Goal: Information Seeking & Learning: Learn about a topic

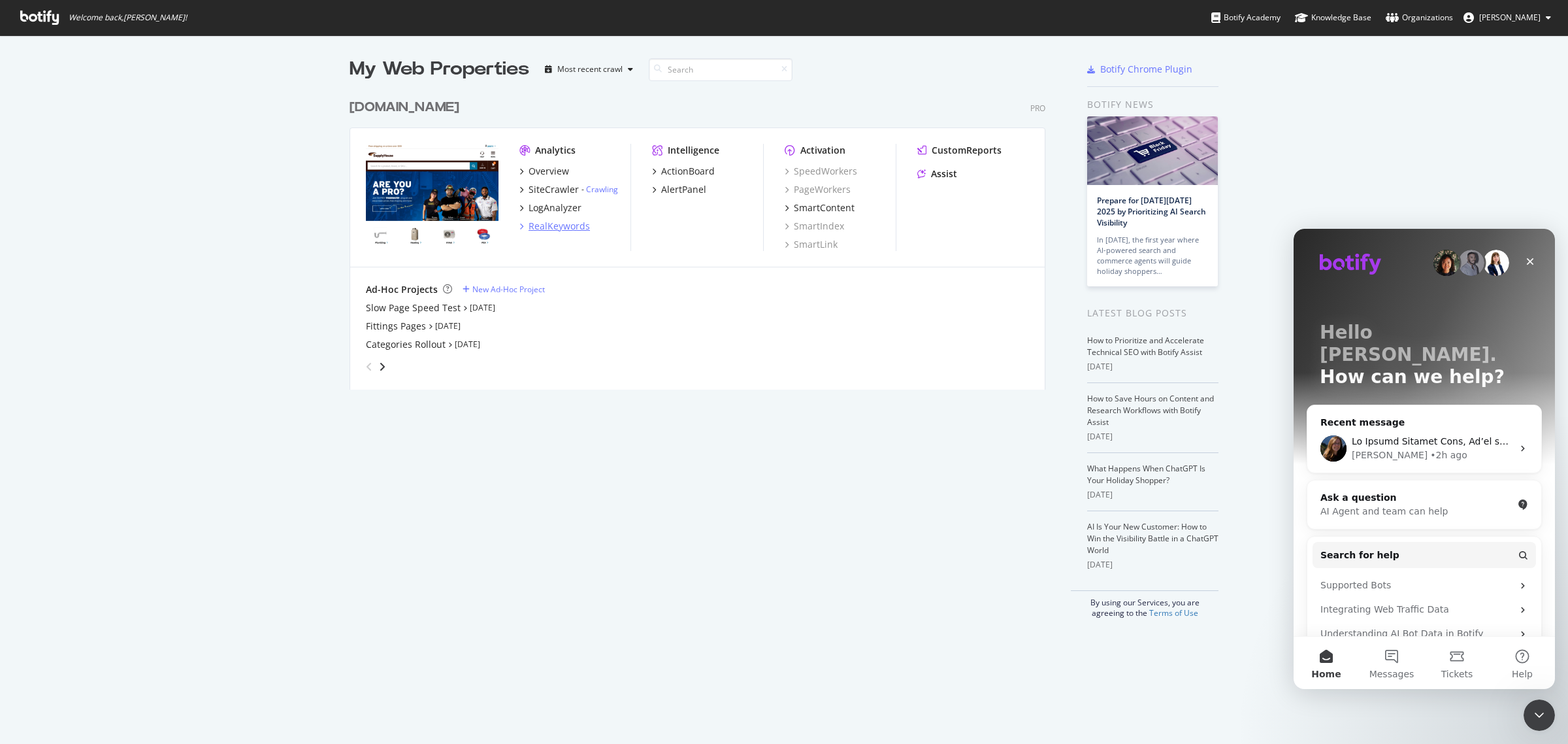
click at [541, 226] on div "RealKeywords" at bounding box center [559, 225] width 62 height 13
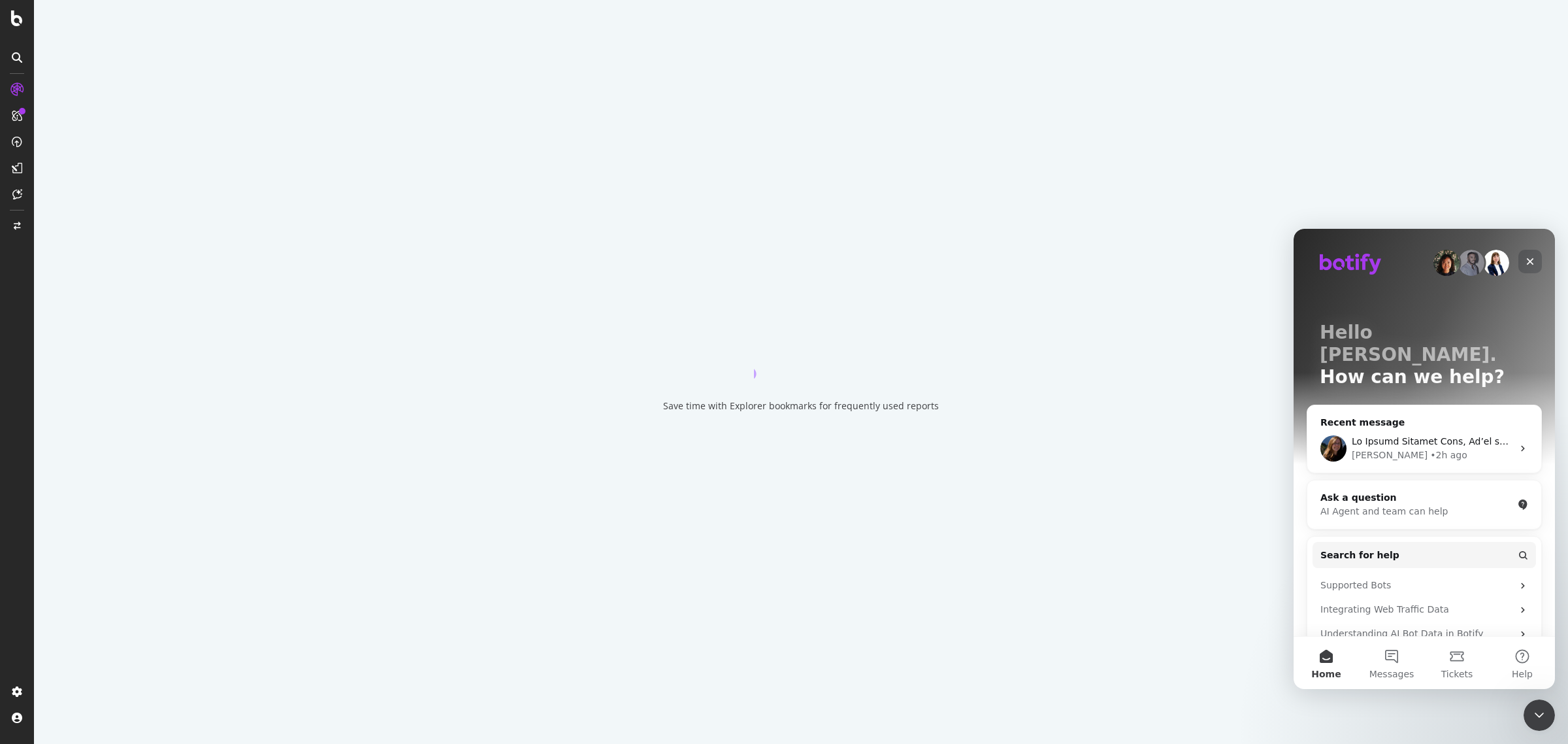
click at [1526, 254] on div "Close" at bounding box center [1529, 261] width 23 height 23
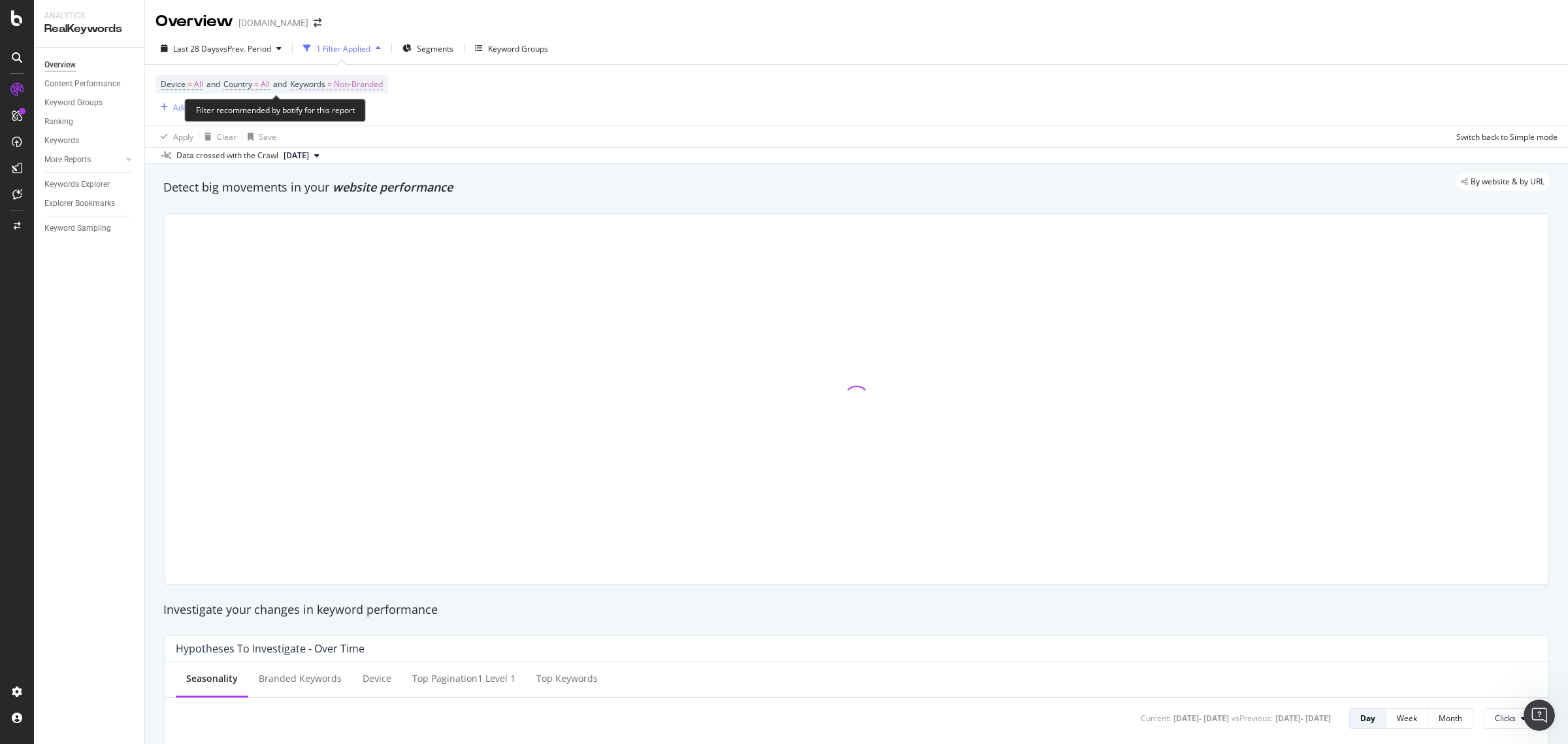
click at [375, 82] on span "Non-Branded" at bounding box center [358, 84] width 49 height 18
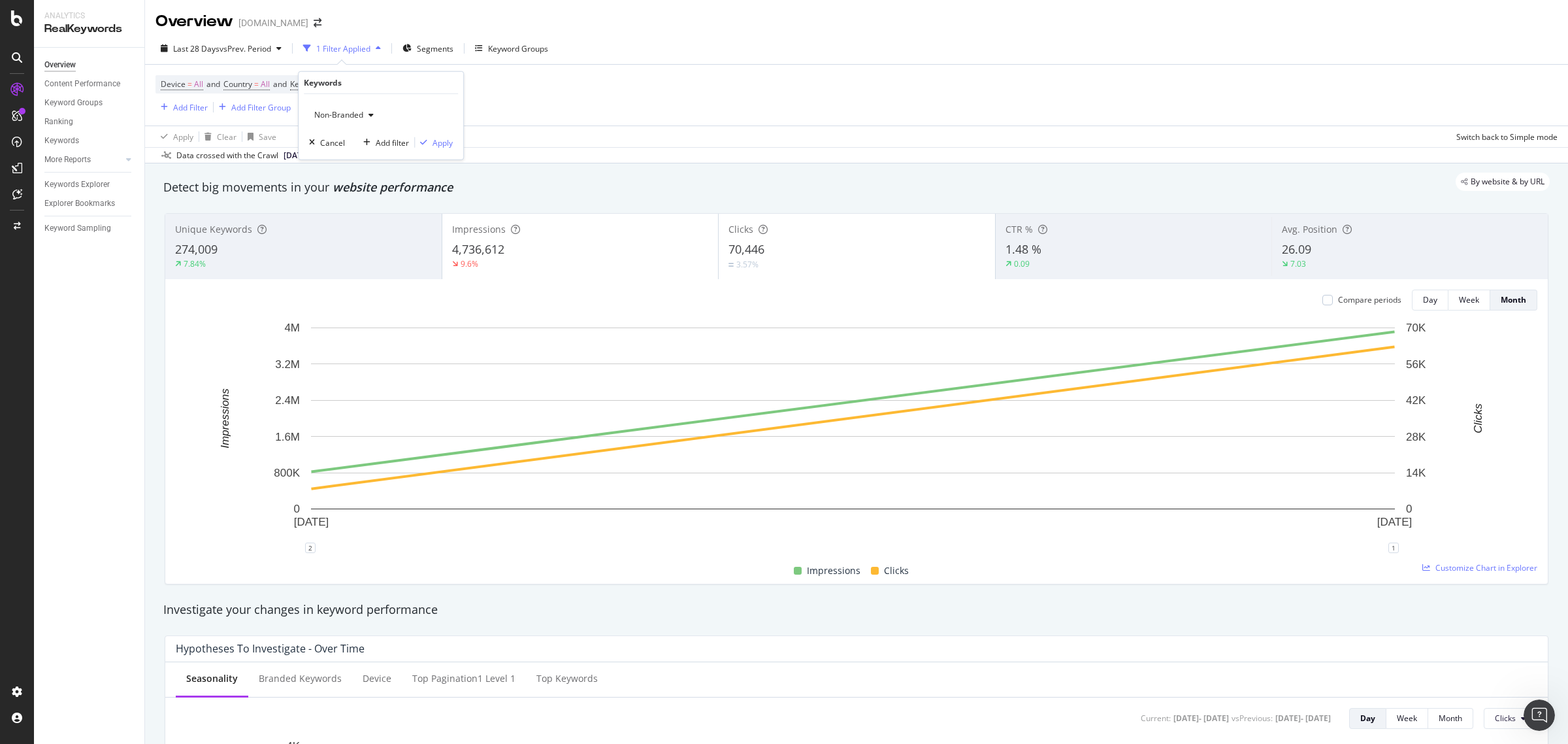
click at [530, 131] on div "Apply Clear Save Switch back to Simple mode" at bounding box center [856, 136] width 1422 height 22
click at [246, 48] on span "vs Prev. Period" at bounding box center [245, 49] width 52 height 11
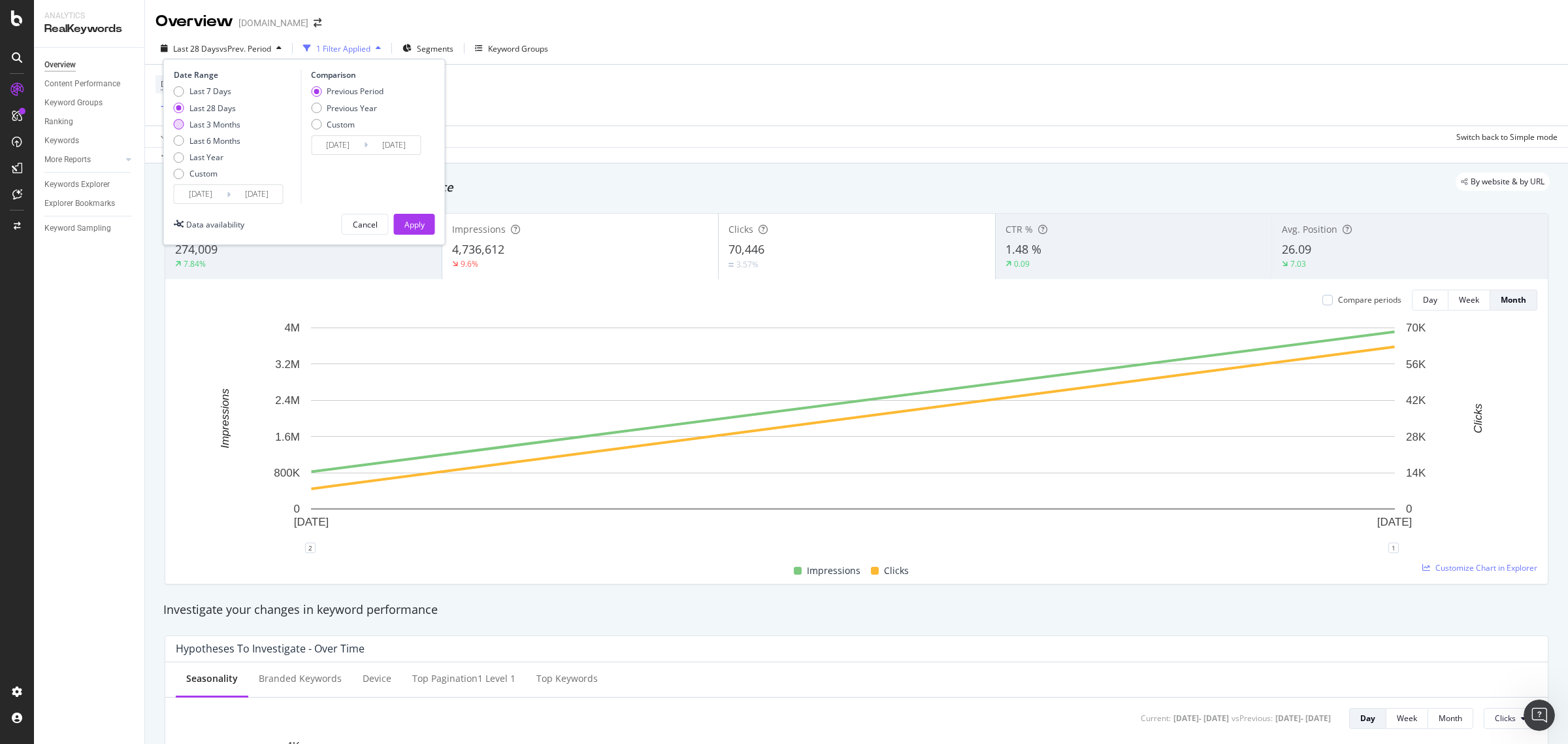
click at [230, 126] on div "Last 3 Months" at bounding box center [215, 124] width 51 height 11
type input "2025/06/25"
type input "2025/03/25"
type input "2025/06/24"
click at [351, 105] on div "Previous Year" at bounding box center [352, 108] width 50 height 11
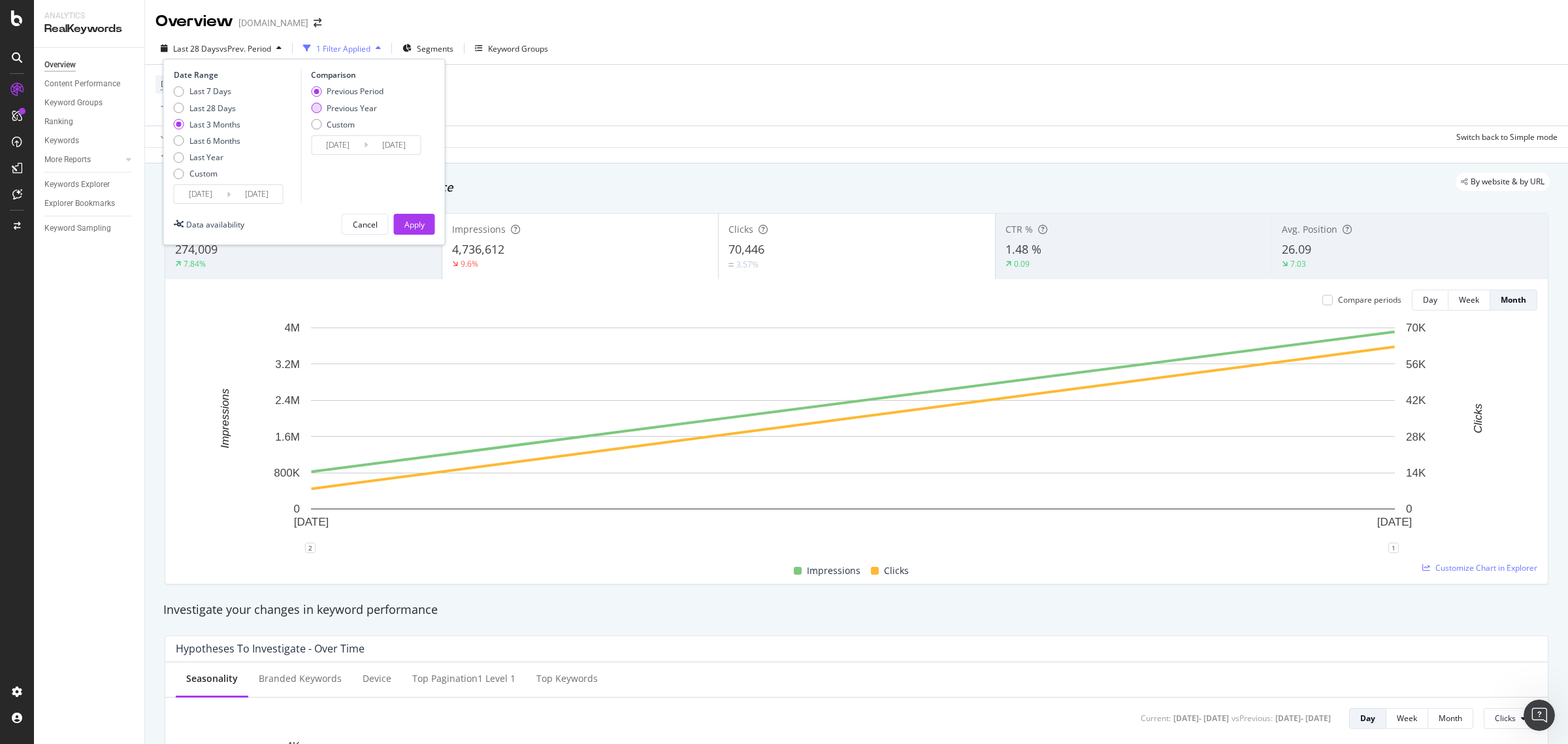
type input "2024/06/26"
type input "2024/09/25"
click at [400, 226] on button "Apply" at bounding box center [413, 224] width 41 height 21
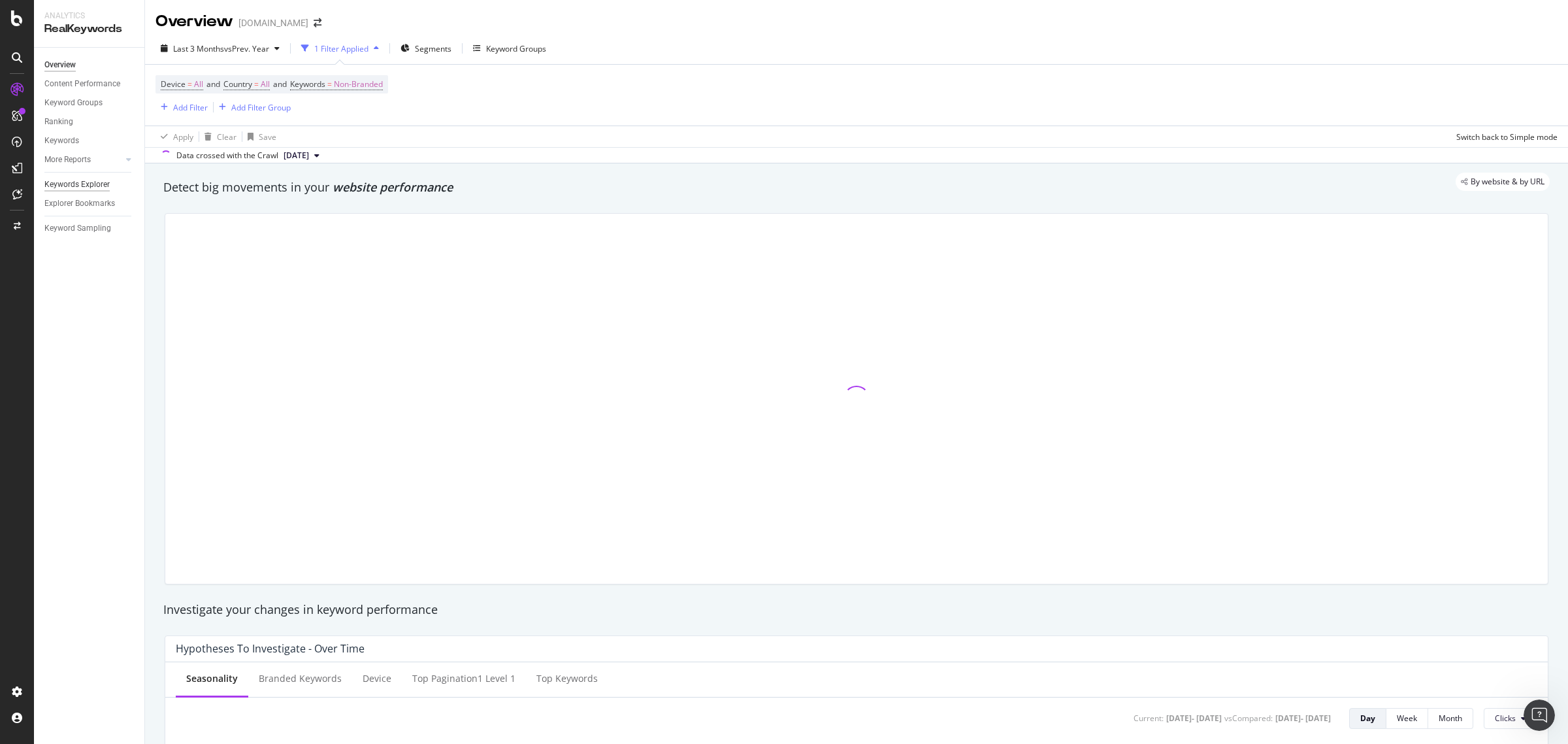
click at [96, 180] on div "Keywords Explorer" at bounding box center [76, 185] width 65 height 14
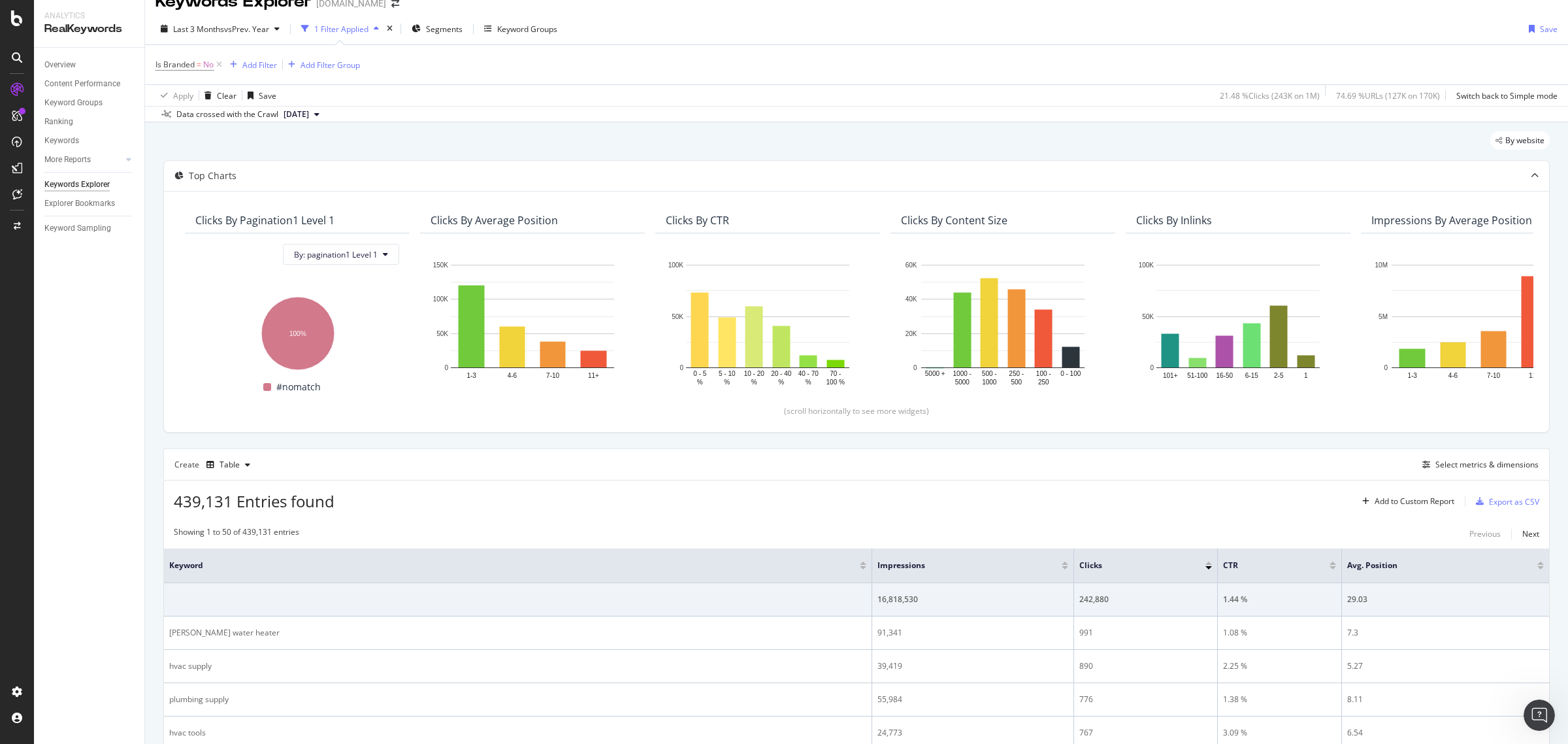
scroll to position [82, 0]
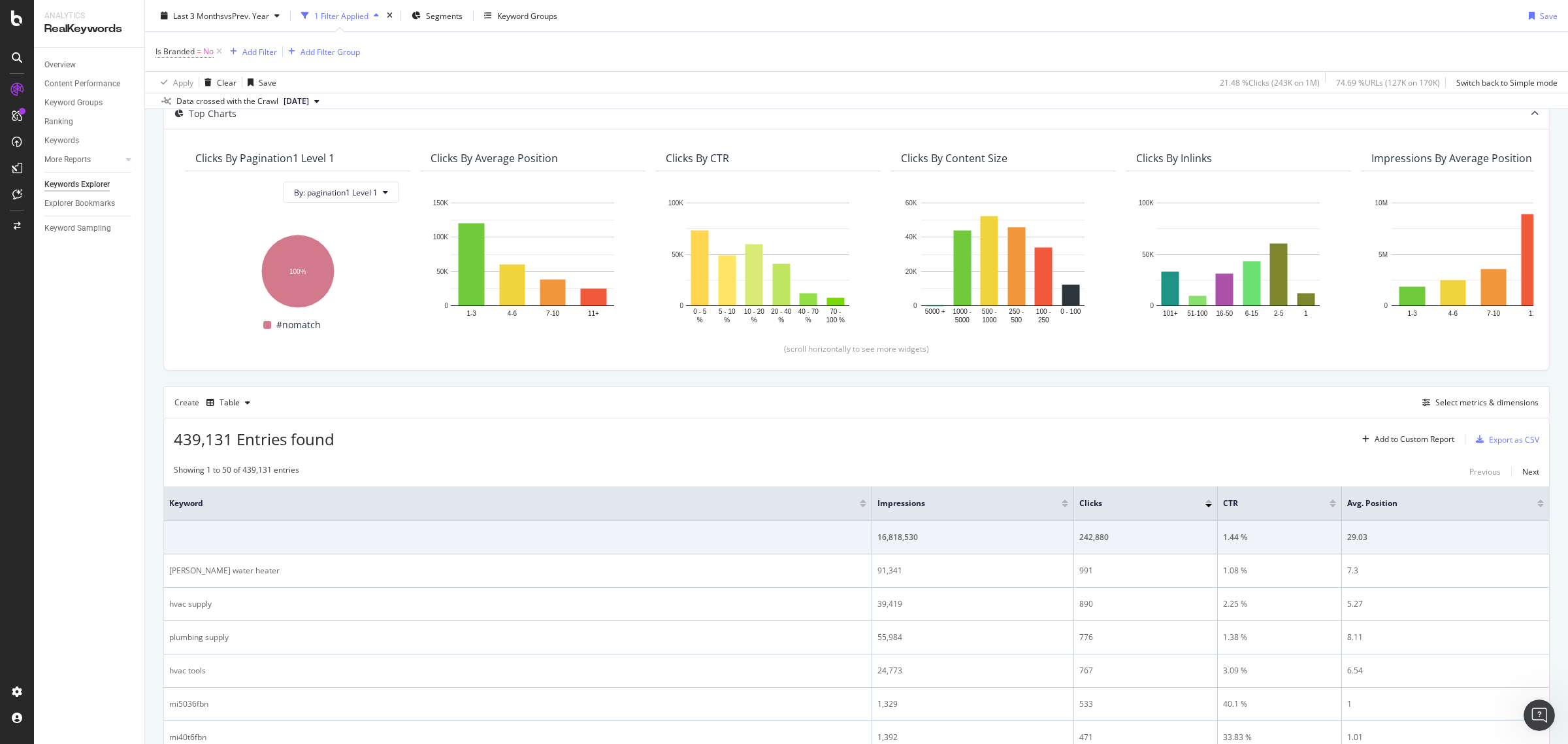
click at [1422, 412] on div "Create Table Select metrics & dimensions" at bounding box center [856, 401] width 1386 height 31
click at [1422, 402] on icon "button" at bounding box center [1426, 402] width 8 height 8
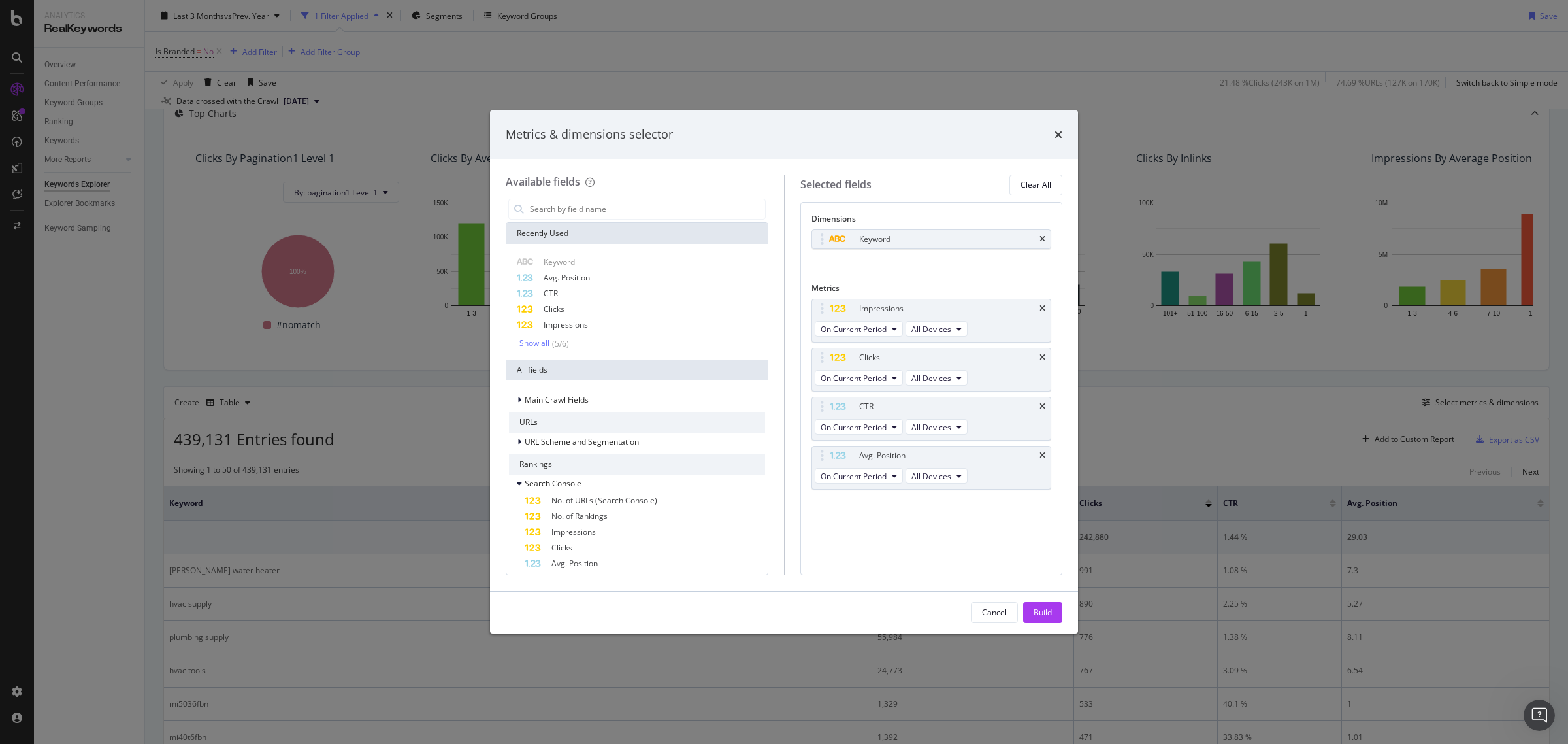
click at [550, 338] on div "( 5 / 6 )" at bounding box center [559, 343] width 20 height 11
click at [631, 203] on input "modal" at bounding box center [647, 209] width 237 height 20
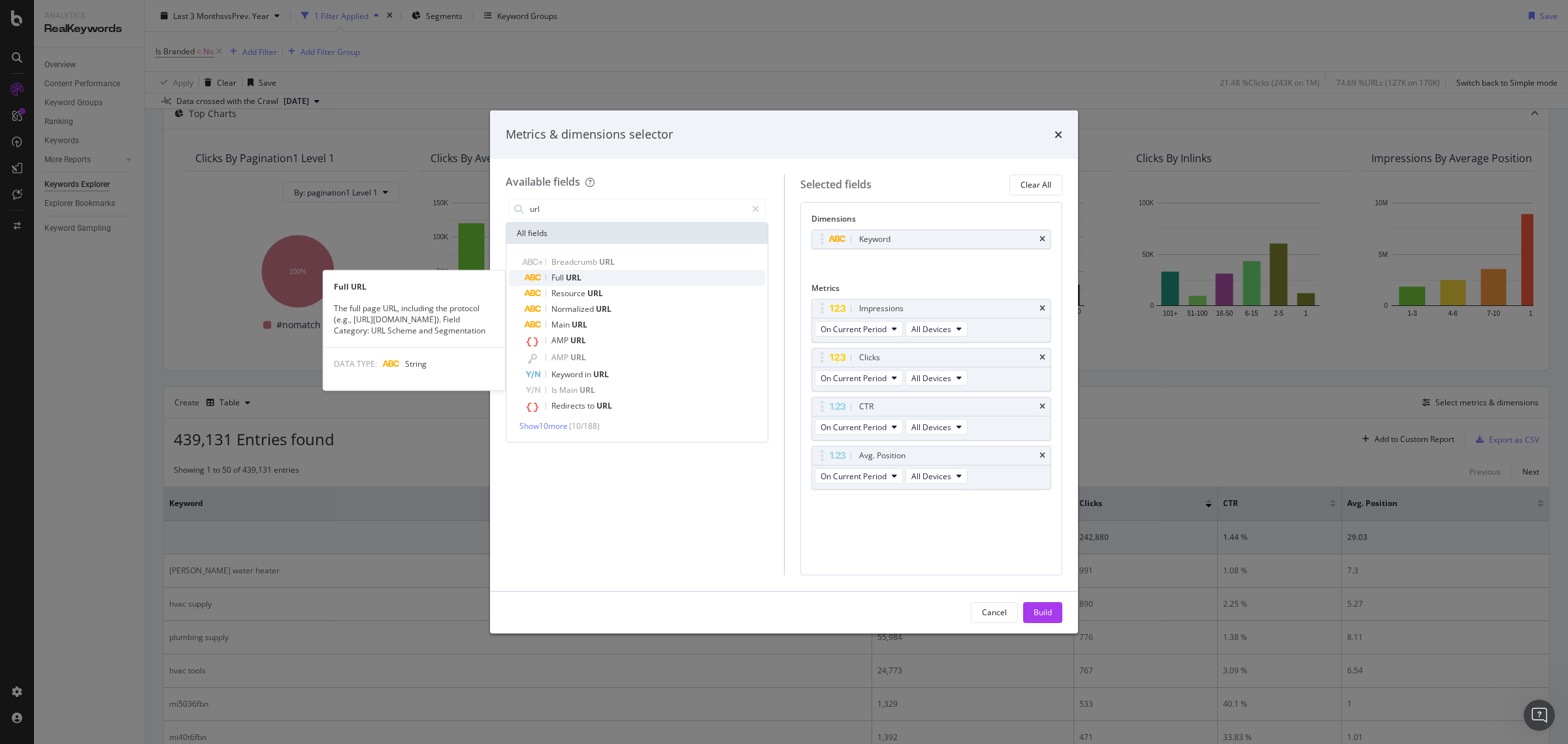
click at [619, 276] on div "Full URL" at bounding box center [644, 277] width 240 height 16
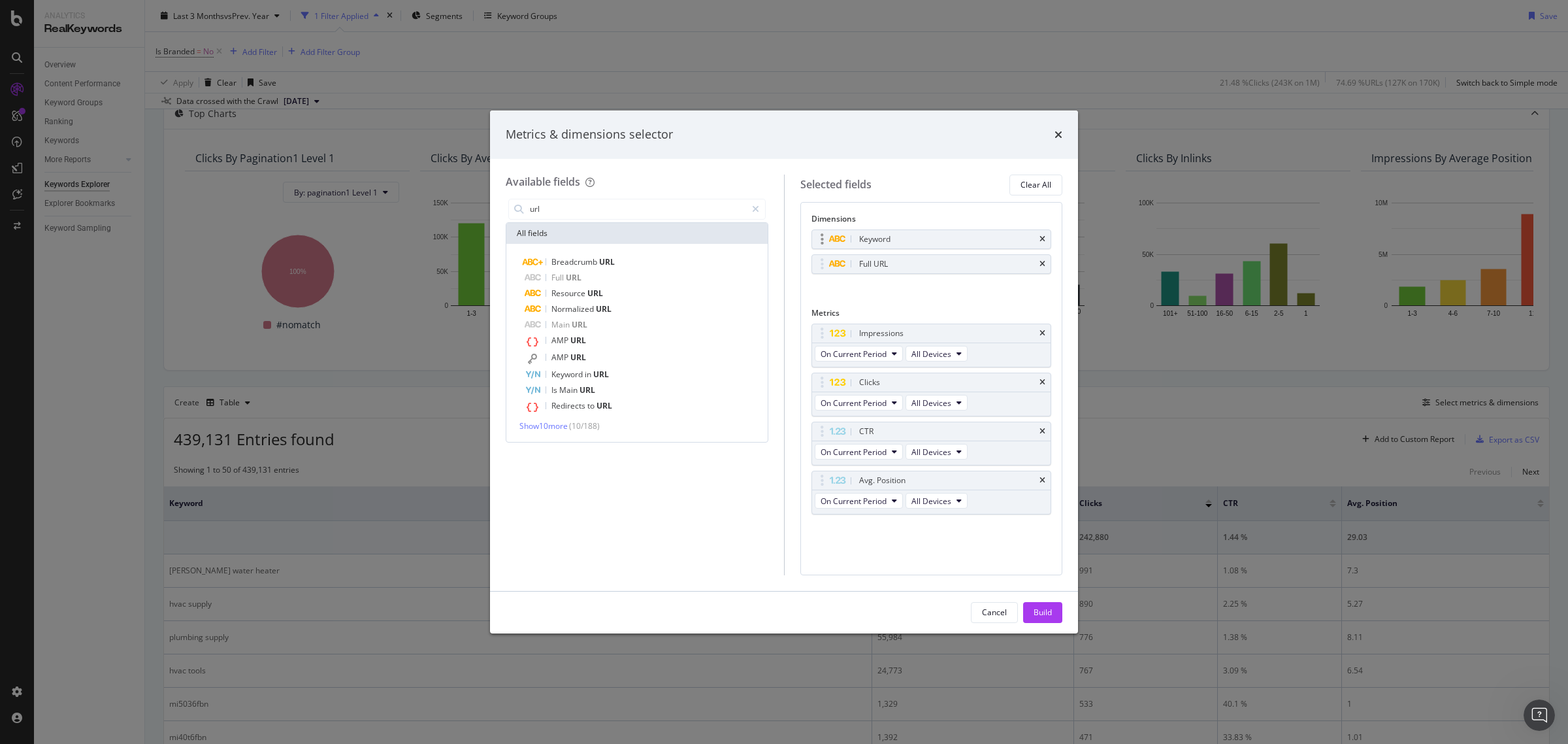
click at [1038, 236] on div "Keyword" at bounding box center [932, 238] width 239 height 18
click at [652, 211] on input "url" at bounding box center [637, 209] width 218 height 20
click at [1040, 237] on icon "times" at bounding box center [1042, 238] width 6 height 8
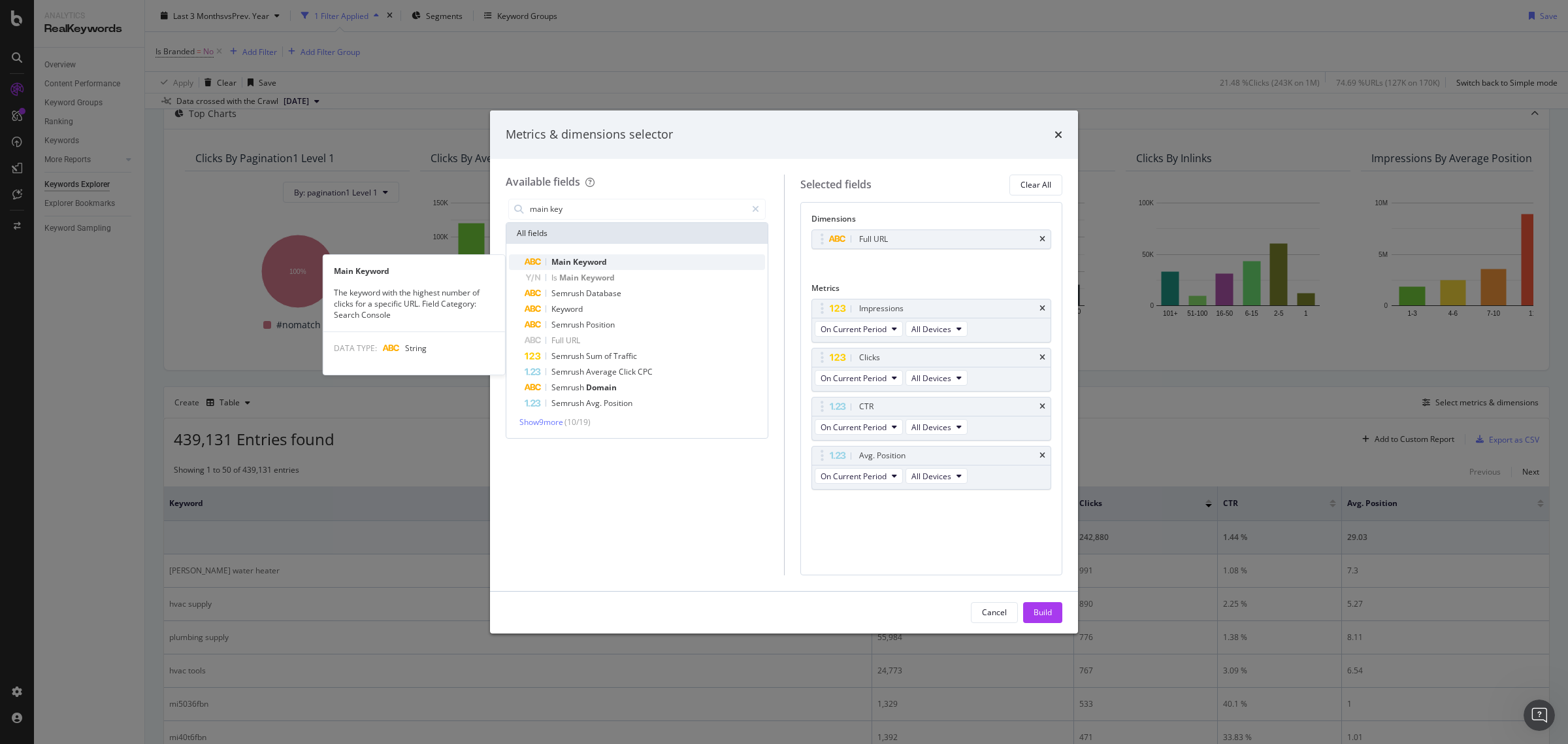
click at [661, 256] on div "Main Keyword" at bounding box center [644, 262] width 240 height 16
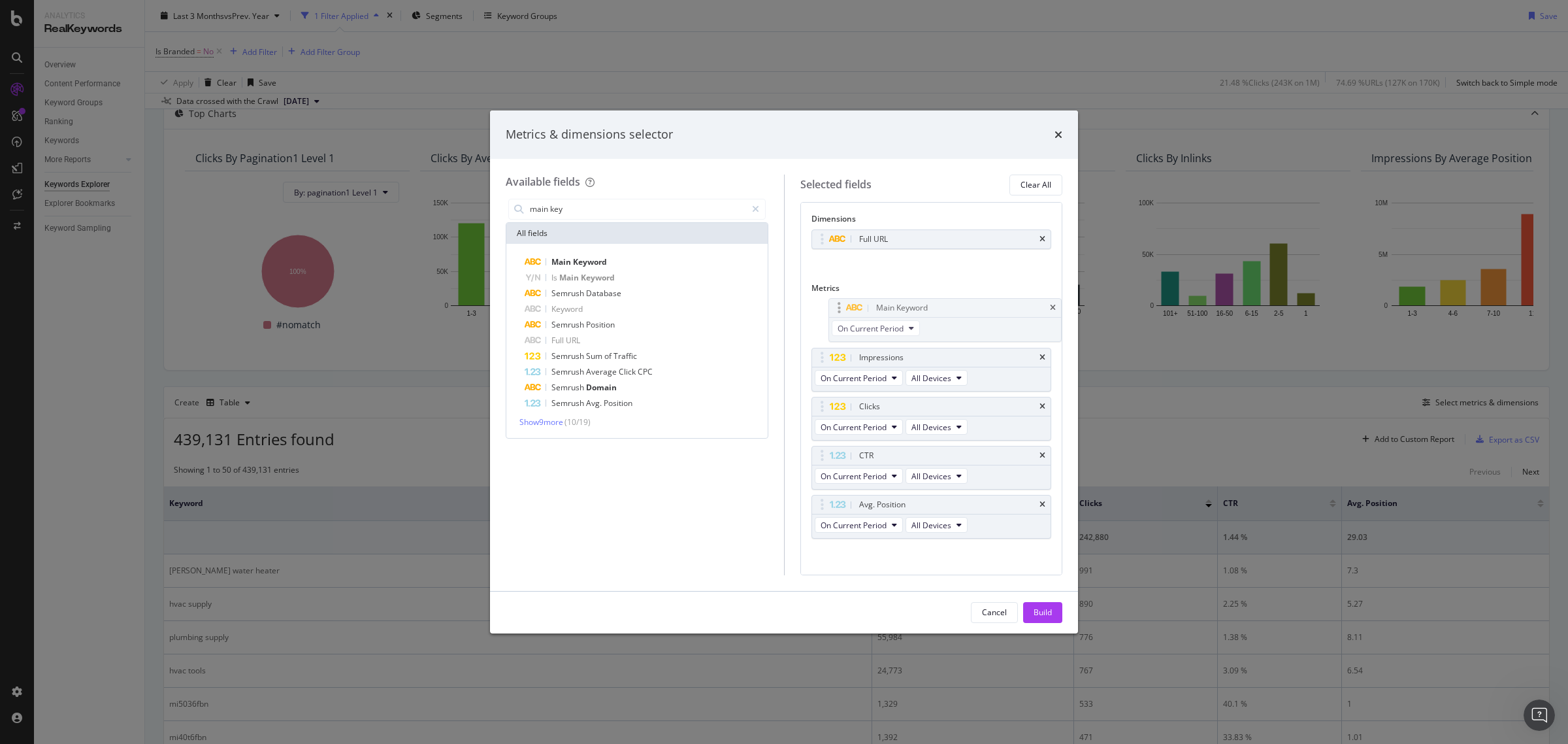
drag, startPoint x: 892, startPoint y: 507, endPoint x: 908, endPoint y: 309, distance: 198.6
click at [908, 309] on body "Analytics RealKeywords Overview Content Performance Keyword Groups Ranking Keyw…" at bounding box center [784, 372] width 1568 height 744
click at [866, 370] on button "On Current Period" at bounding box center [859, 378] width 88 height 16
click at [864, 466] on div "Diff. between Periods - Value" at bounding box center [889, 475] width 147 height 19
click at [879, 420] on button "On Current Period" at bounding box center [859, 427] width 88 height 16
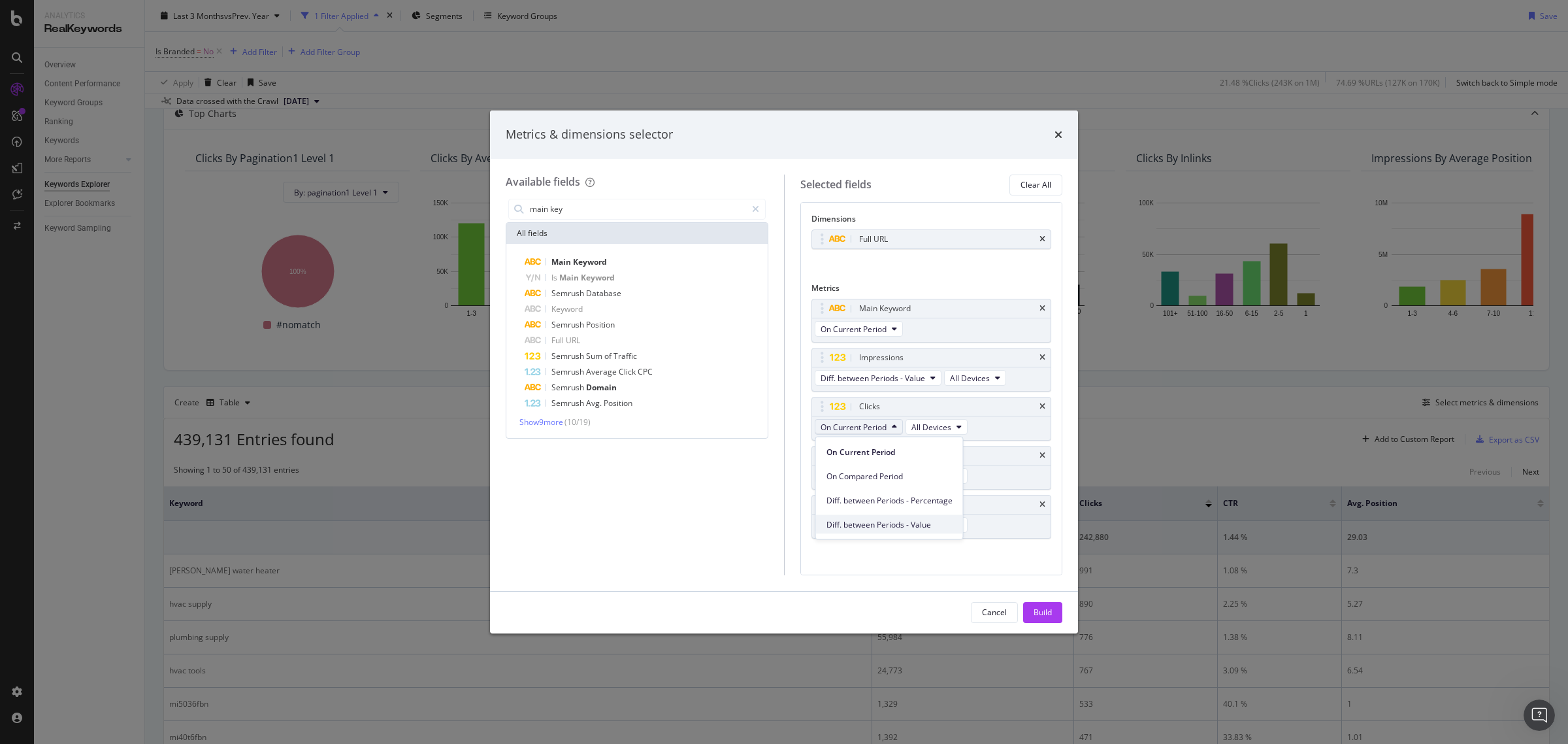
click at [876, 515] on div "Diff. between Periods - Value" at bounding box center [889, 525] width 147 height 19
click at [882, 472] on span "On Current Period" at bounding box center [854, 476] width 66 height 11
click at [875, 573] on span "Diff. between Periods - Value" at bounding box center [888, 573] width 126 height 12
click at [883, 527] on span "On Current Period" at bounding box center [854, 525] width 66 height 11
click at [881, 619] on span "Diff. between Periods - Value" at bounding box center [888, 623] width 126 height 12
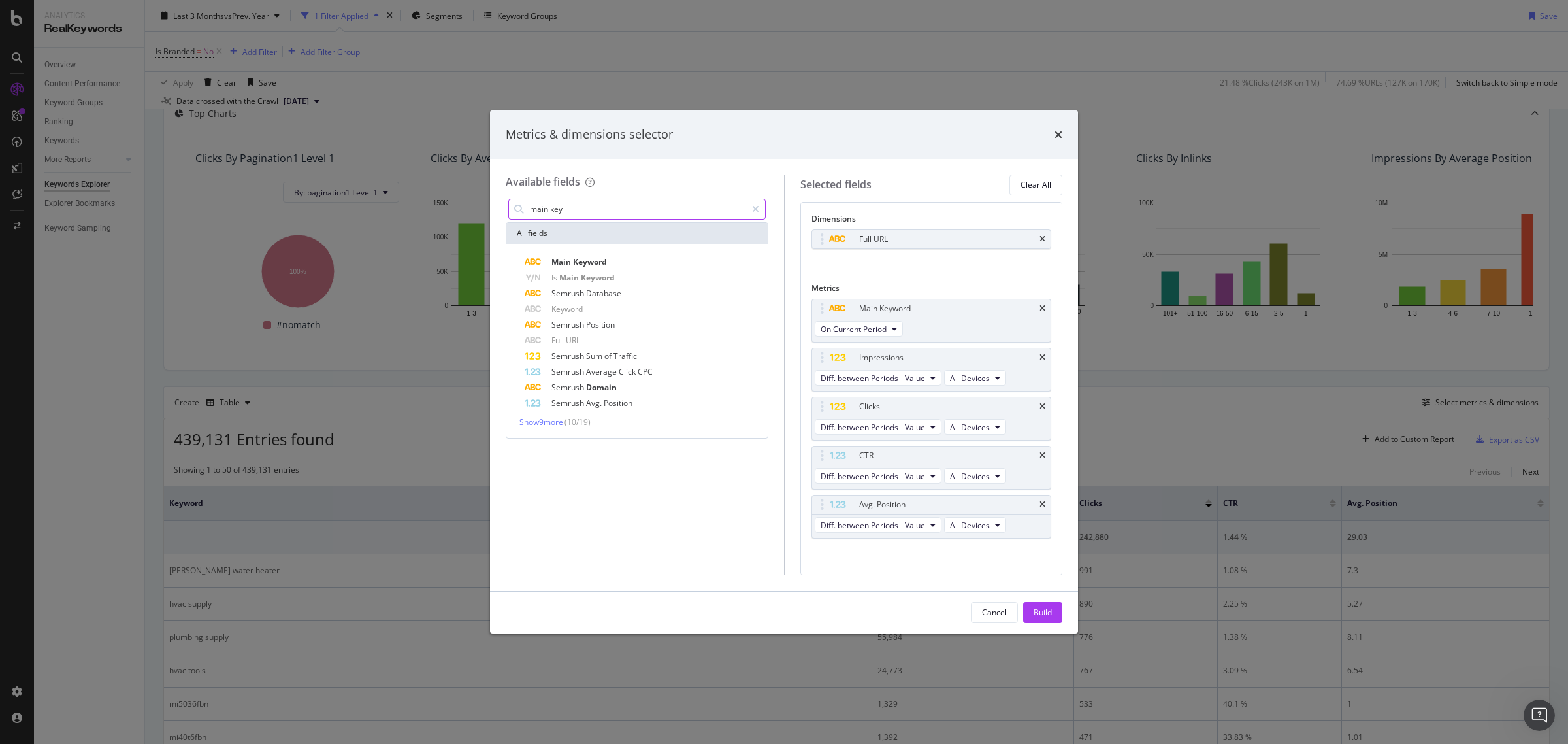
click at [612, 213] on input "main key" at bounding box center [637, 209] width 218 height 20
type input "average position"
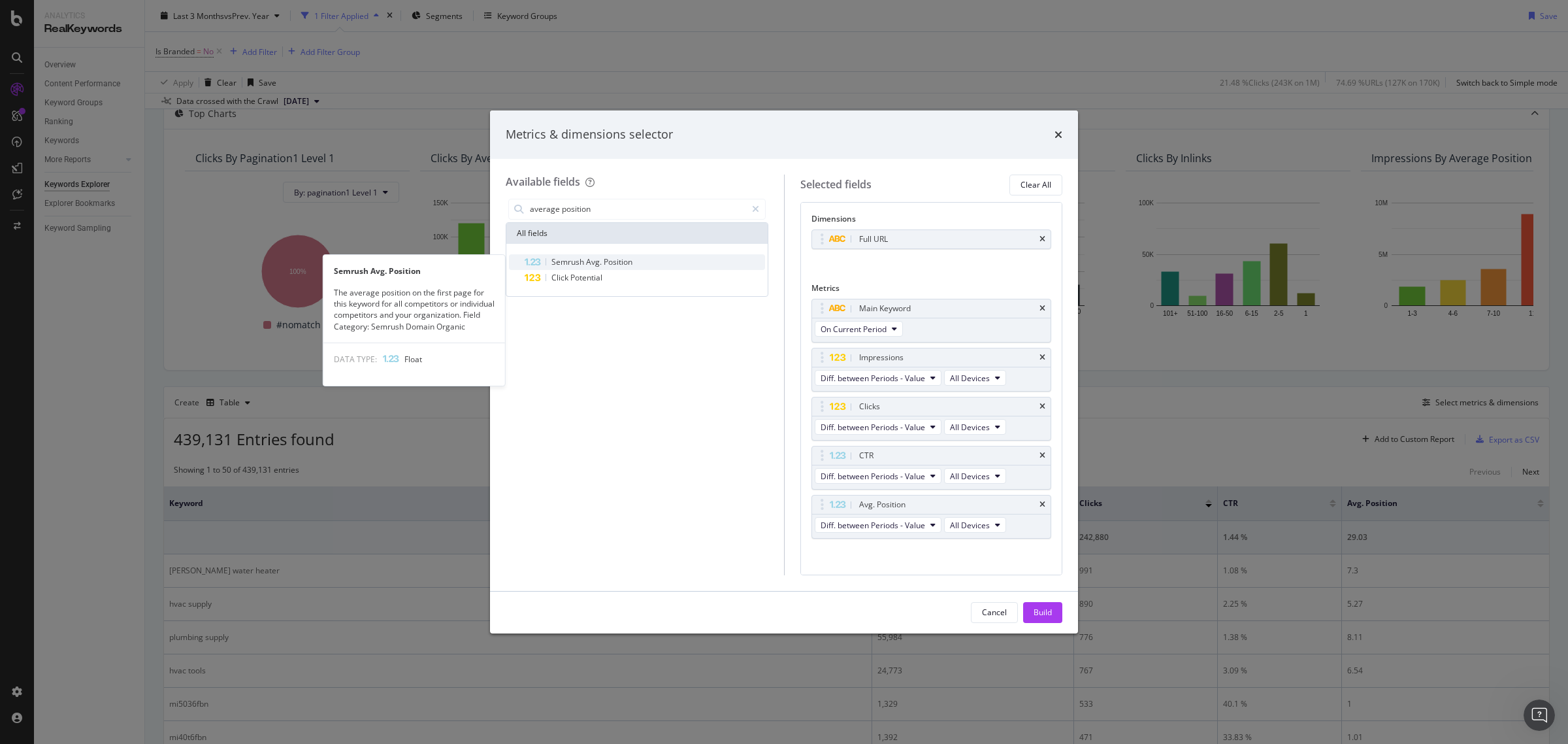
click at [590, 258] on span "Avg." at bounding box center [595, 261] width 17 height 11
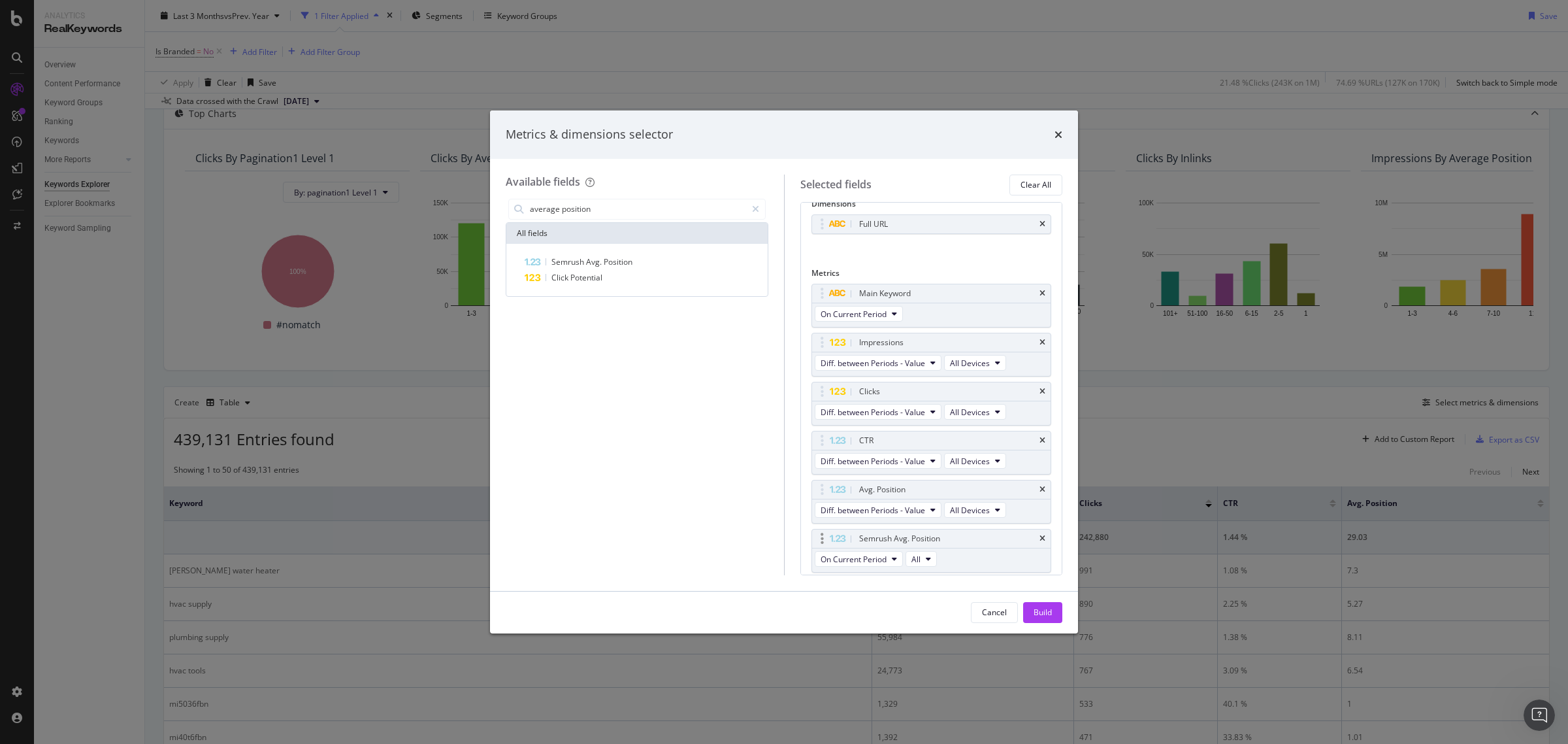
click at [1040, 538] on div "Semrush Avg. Position" at bounding box center [932, 538] width 239 height 18
click at [751, 203] on div "modal" at bounding box center [756, 209] width 19 height 21
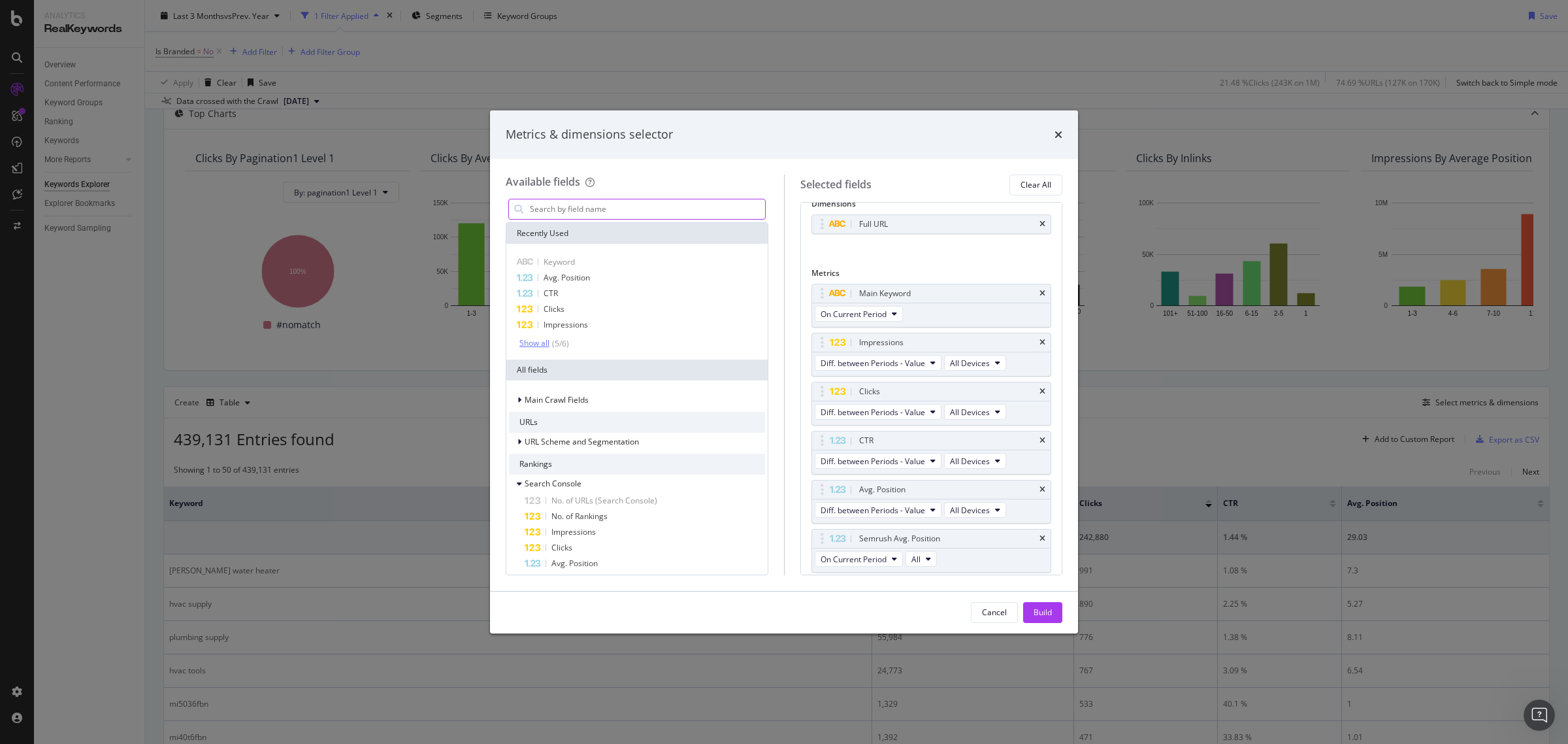
click at [542, 338] on div "Show all" at bounding box center [534, 343] width 30 height 10
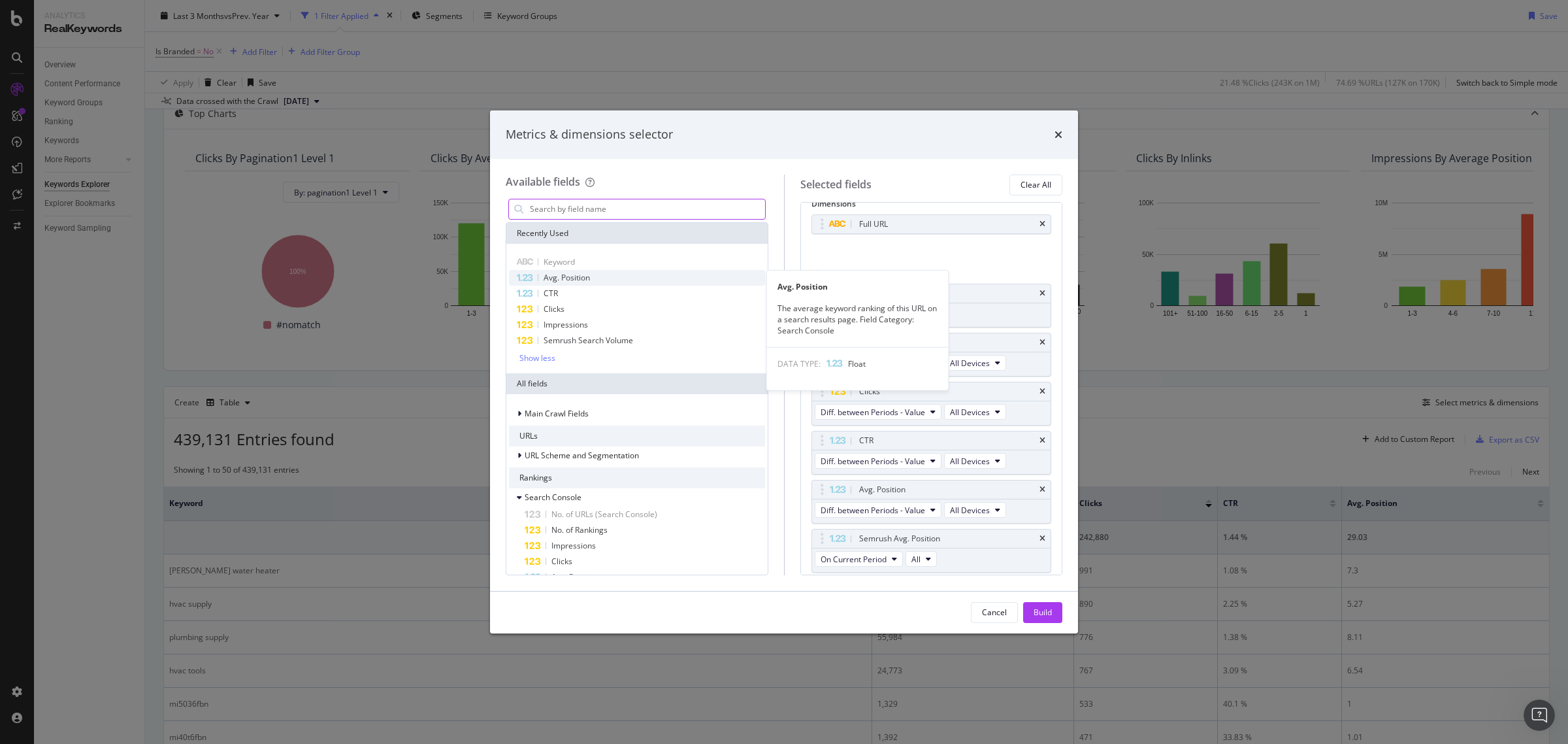
click at [580, 275] on span "Avg. Position" at bounding box center [567, 277] width 47 height 11
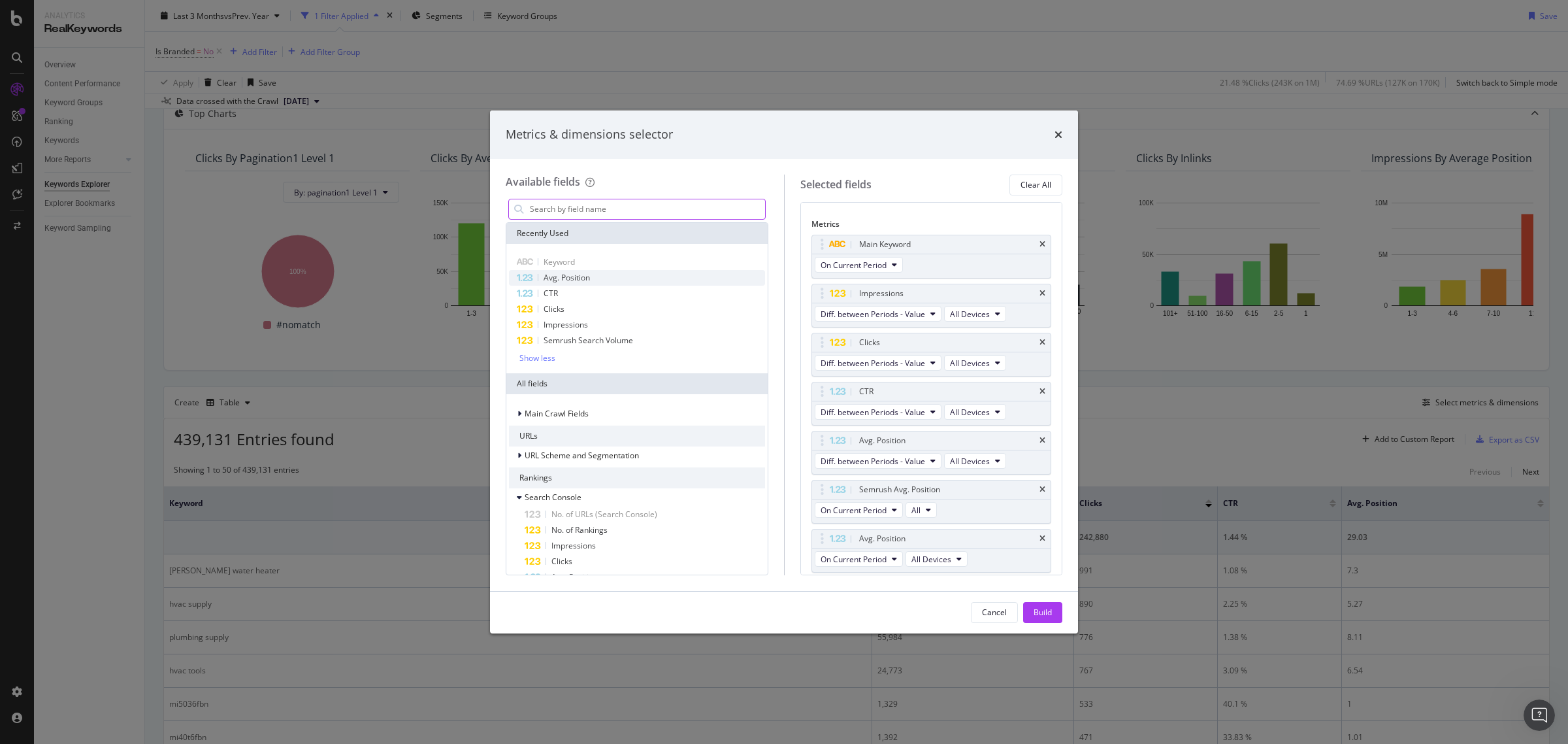
click at [580, 275] on span "Avg. Position" at bounding box center [567, 277] width 47 height 11
click at [1030, 610] on button "Build" at bounding box center [1042, 612] width 39 height 21
